Goal: Navigation & Orientation: Find specific page/section

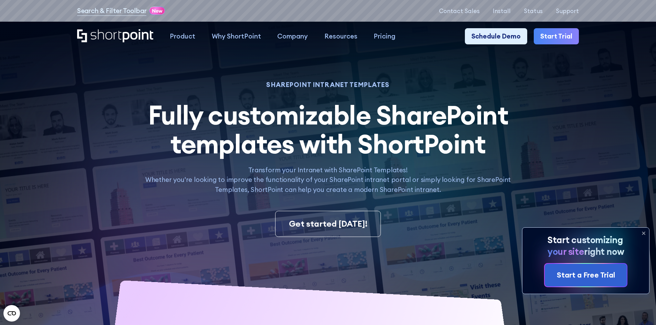
click at [523, 233] on icon at bounding box center [643, 233] width 11 height 11
